Goal: Task Accomplishment & Management: Use online tool/utility

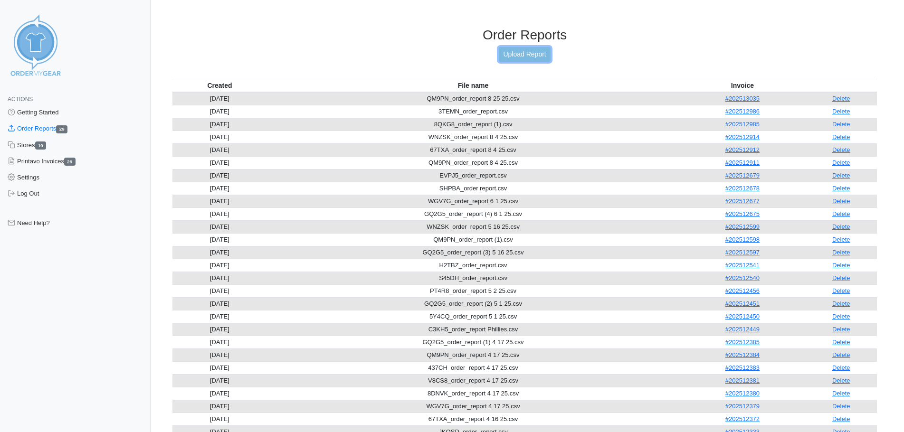
click at [527, 53] on link "Upload Report" at bounding box center [524, 54] width 51 height 15
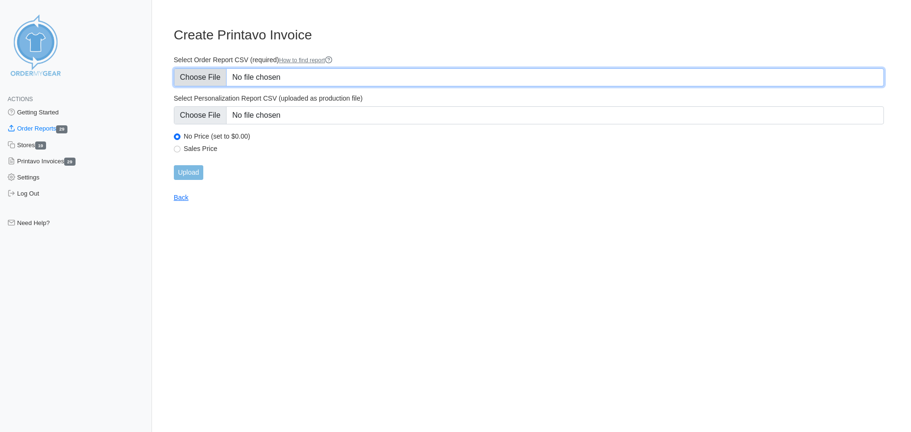
click at [200, 74] on input "Select Order Report CSV (required) How to find report" at bounding box center [529, 77] width 710 height 18
type input "C:\fakepath\DF9WD_order_report.csv"
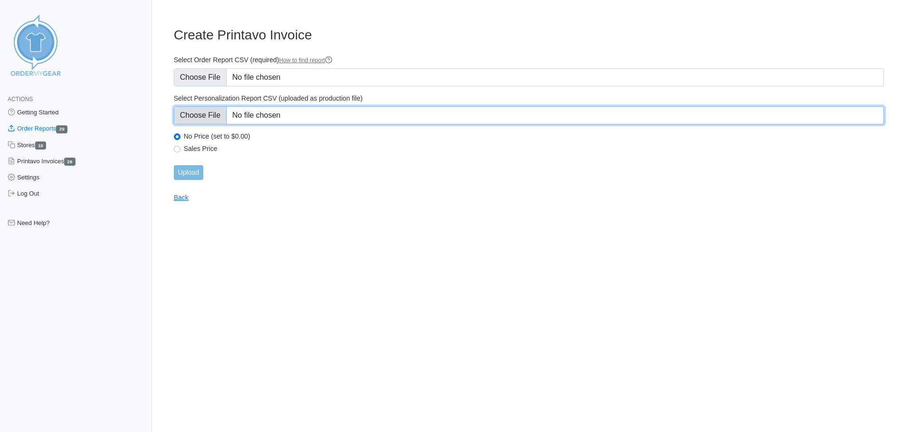
click at [211, 113] on input "Select Personalization Report CSV (uploaded as production file)" at bounding box center [529, 115] width 710 height 18
type input "C:\fakepath\DF9WD_personalization_report.csv"
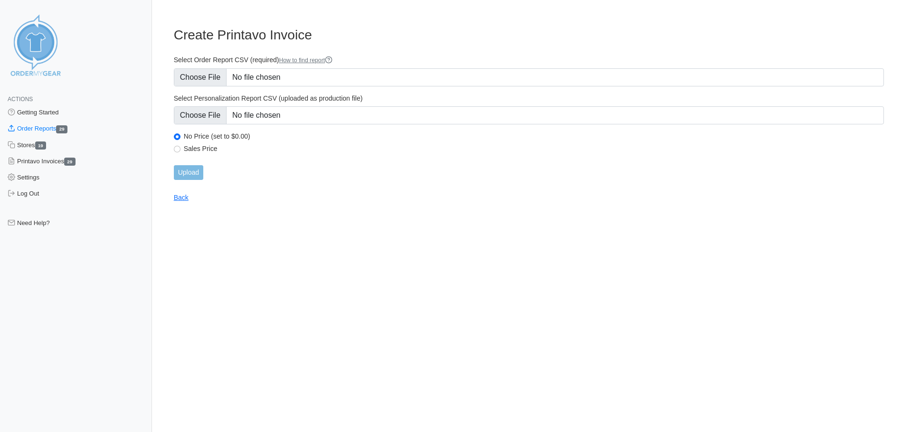
click at [191, 149] on label "Sales Price" at bounding box center [534, 148] width 700 height 9
click at [180, 149] on input "Sales Price" at bounding box center [177, 149] width 7 height 7
radio input "true"
click at [190, 169] on input "Upload" at bounding box center [188, 172] width 29 height 15
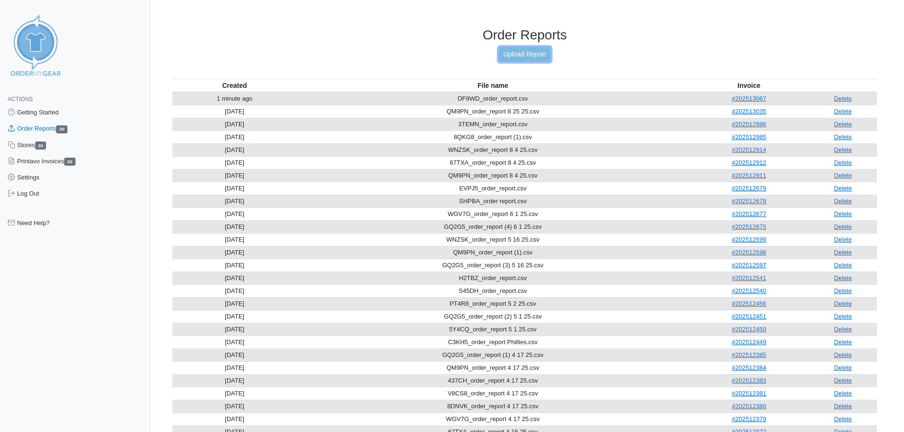
click at [521, 54] on link "Upload Report" at bounding box center [524, 54] width 51 height 15
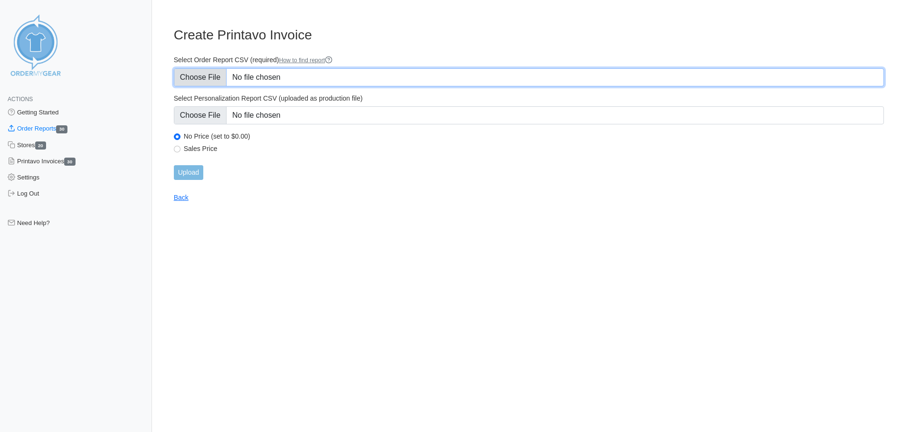
click at [225, 77] on input "Select Order Report CSV (required) How to find report" at bounding box center [529, 77] width 710 height 18
type input "C:\fakepath\DF9WD_order_report.csv"
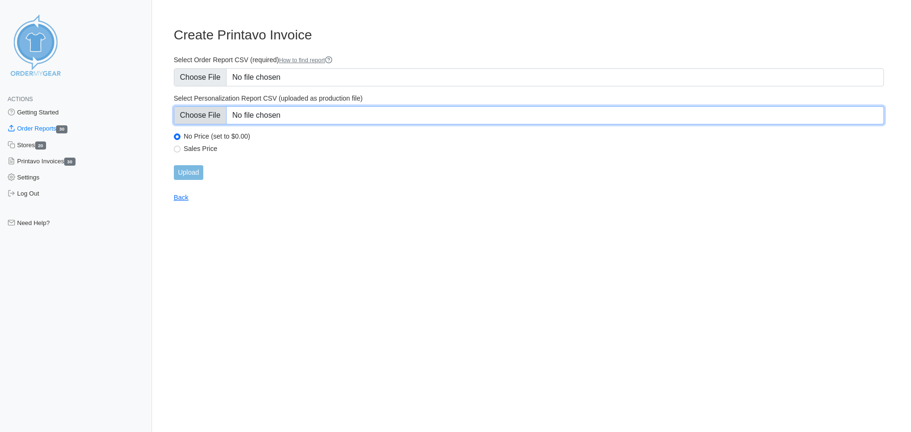
click at [218, 111] on input "Select Personalization Report CSV (uploaded as production file)" at bounding box center [529, 115] width 710 height 18
type input "C:\fakepath\DF9WD_personalization_report.csv"
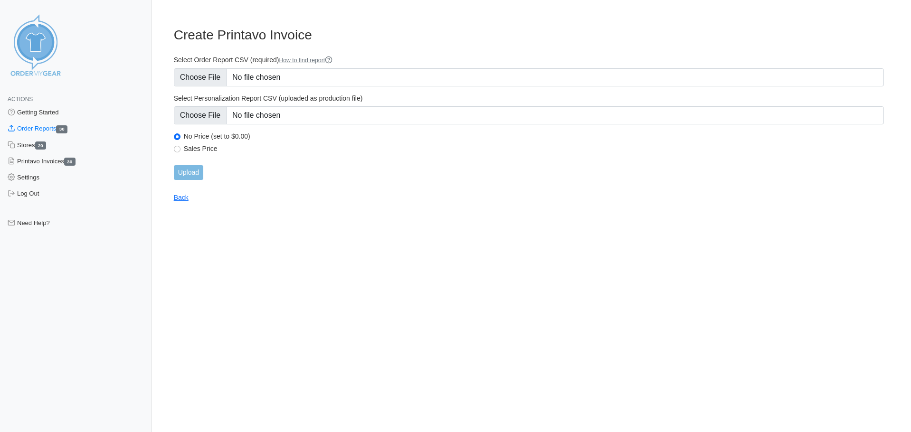
click at [183, 148] on div "Sales Price" at bounding box center [529, 149] width 710 height 11
click at [178, 147] on input "Sales Price" at bounding box center [177, 149] width 7 height 7
radio input "true"
click at [195, 174] on input "Upload" at bounding box center [188, 172] width 29 height 15
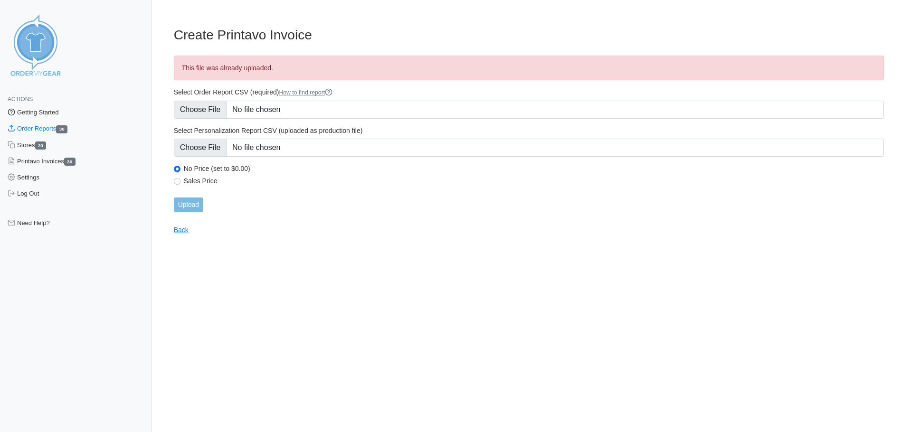
click at [37, 112] on link "Getting Started" at bounding box center [76, 112] width 152 height 16
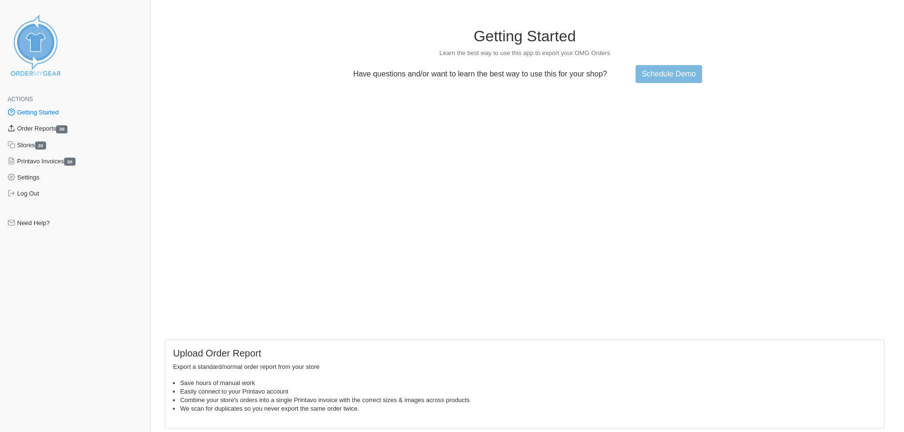
click at [44, 124] on link "Order Reports 30" at bounding box center [75, 129] width 151 height 16
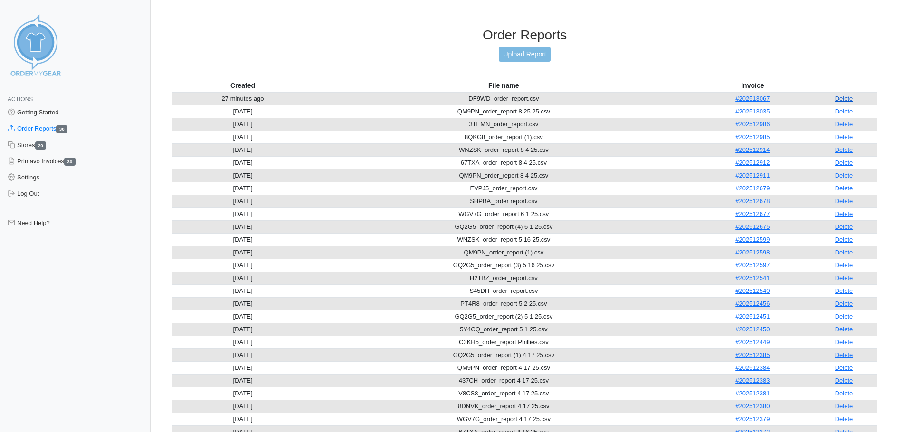
click at [845, 99] on link "Delete" at bounding box center [844, 98] width 18 height 7
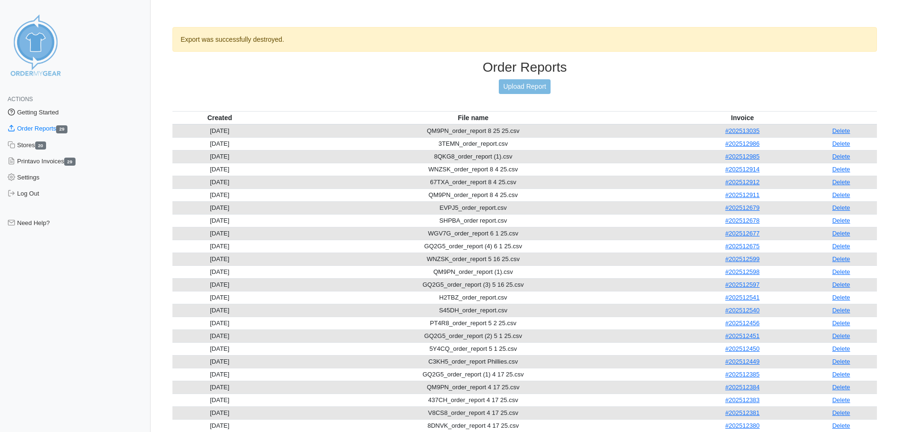
click at [48, 114] on link "Getting Started" at bounding box center [75, 112] width 151 height 16
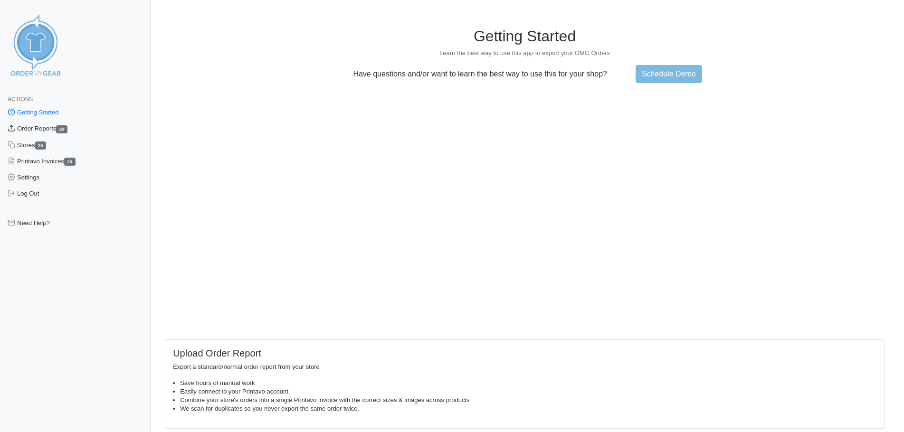
click at [47, 123] on link "Order Reports 29" at bounding box center [75, 129] width 151 height 16
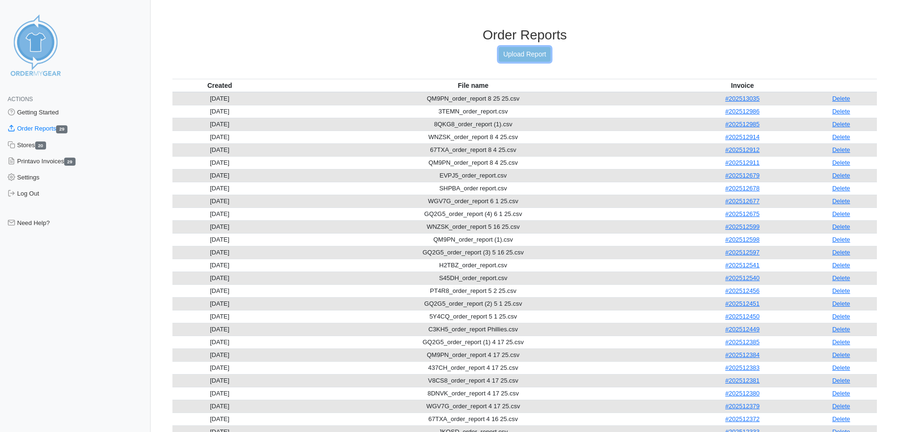
click at [526, 56] on link "Upload Report" at bounding box center [524, 54] width 51 height 15
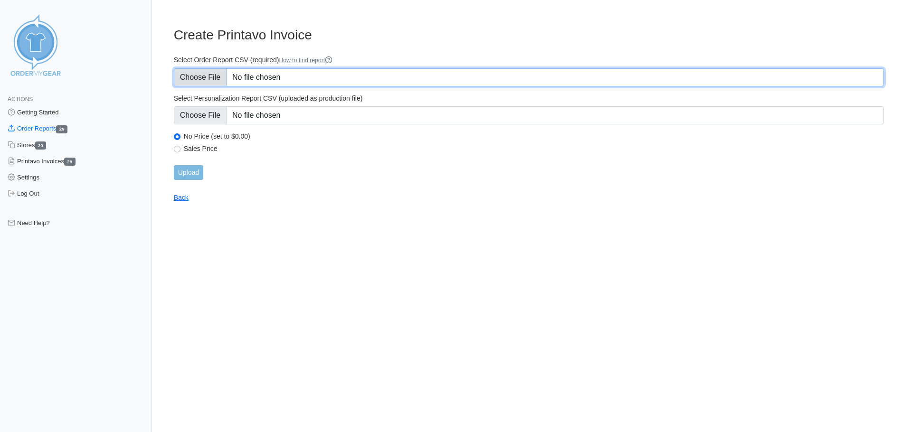
click at [207, 78] on input "Select Order Report CSV (required) How to find report" at bounding box center [529, 77] width 710 height 18
type input "C:\fakepath\DF9WD_order_report.csv"
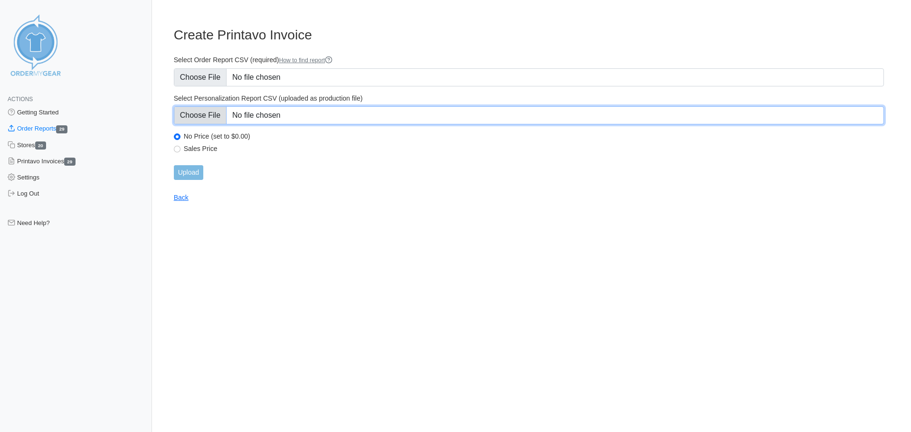
click at [199, 111] on input "Select Personalization Report CSV (uploaded as production file)" at bounding box center [529, 115] width 710 height 18
type input "C:\fakepath\DF9WD_personalization_report.csv"
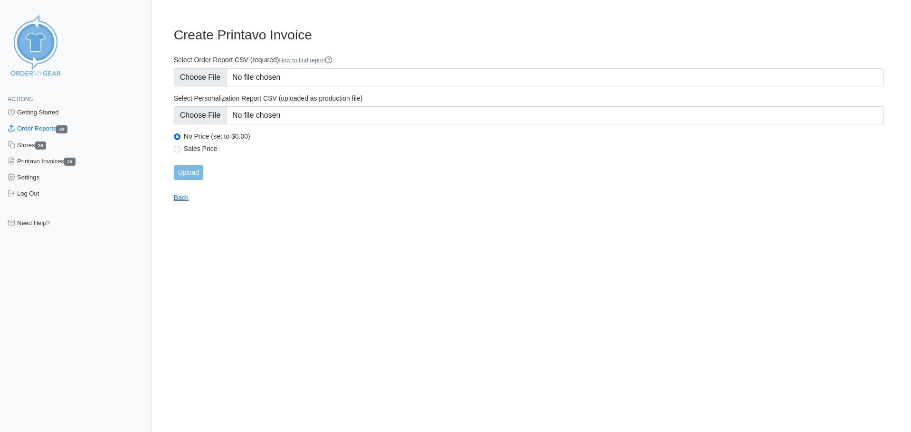
click at [199, 148] on label "Sales Price" at bounding box center [534, 148] width 700 height 9
click at [180, 148] on input "Sales Price" at bounding box center [177, 149] width 7 height 7
radio input "true"
click at [181, 173] on input "Upload" at bounding box center [188, 172] width 29 height 15
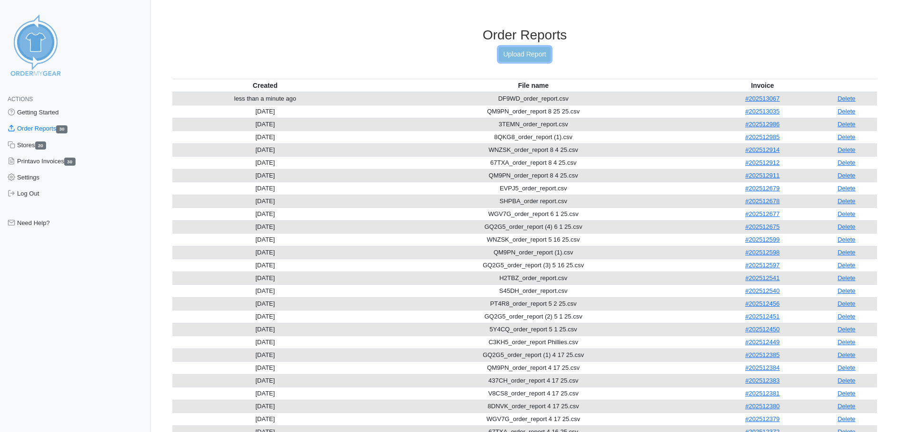
click at [532, 52] on link "Upload Report" at bounding box center [524, 54] width 51 height 15
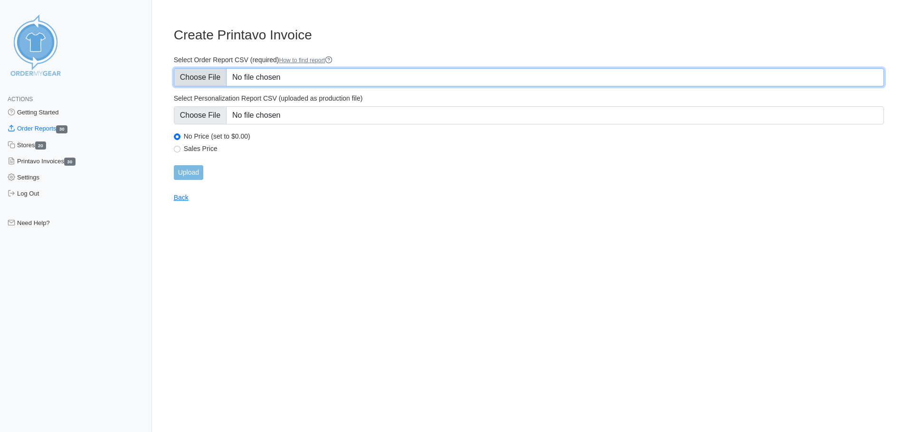
click at [207, 74] on input "Select Order Report CSV (required) How to find report" at bounding box center [529, 77] width 710 height 18
type input "C:\fakepath\DF9WD_order_report.csv"
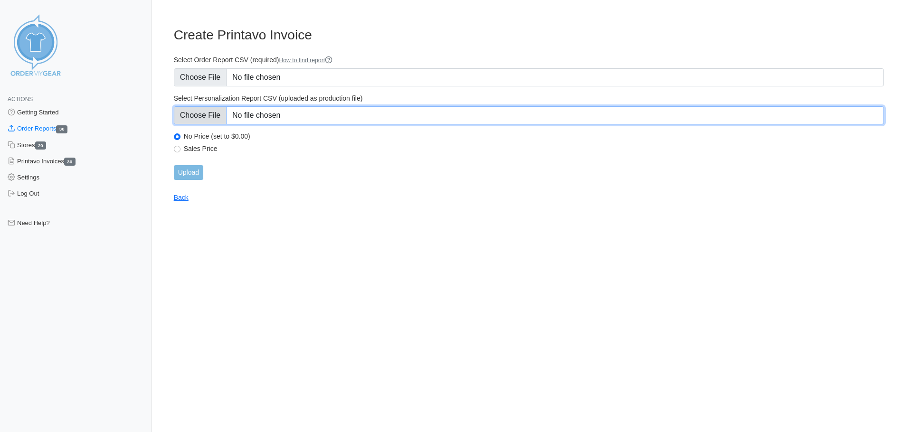
click at [207, 116] on input "Select Personalization Report CSV (uploaded as production file)" at bounding box center [529, 115] width 710 height 18
type input "C:\fakepath\DF9WD_personalization_report.csv"
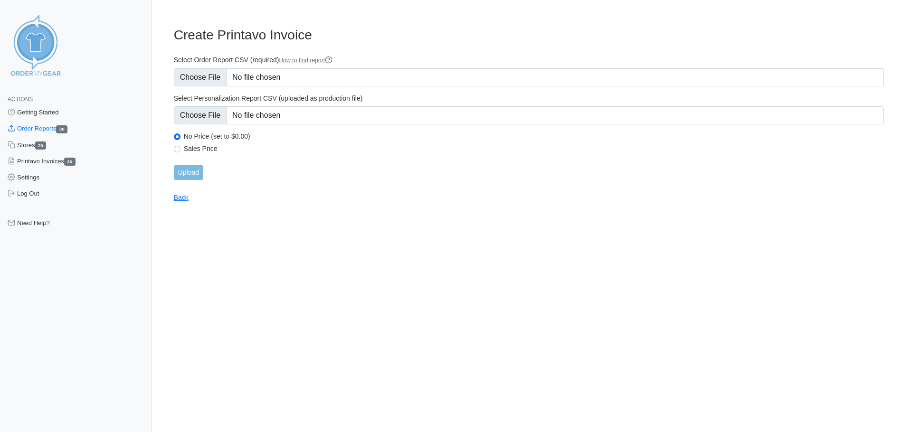
click at [324, 183] on main "Create Printavo Invoice Select Order Report CSV (required) How to find report S…" at bounding box center [528, 109] width 733 height 186
click at [52, 104] on div "Actions Getting Started Order Reports 30 Stores 20 Printavo Invoices 30 Setting…" at bounding box center [76, 285] width 152 height 409
click at [52, 113] on link "Getting Started" at bounding box center [76, 112] width 152 height 16
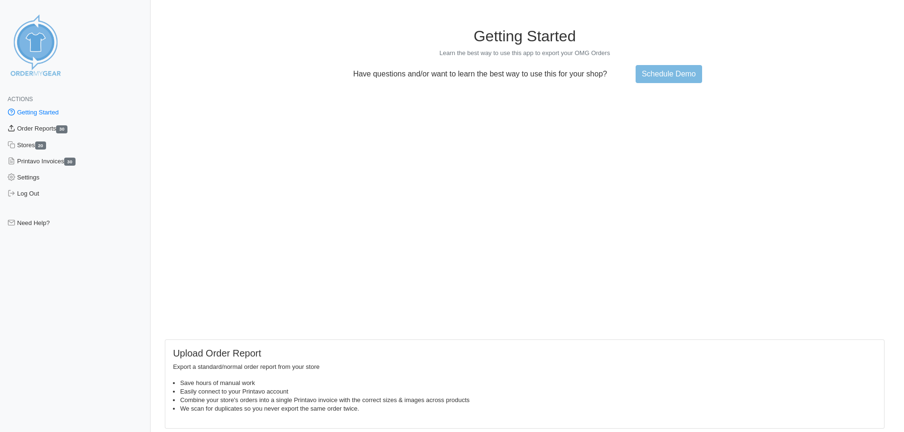
click at [41, 130] on link "Order Reports 30" at bounding box center [75, 129] width 151 height 16
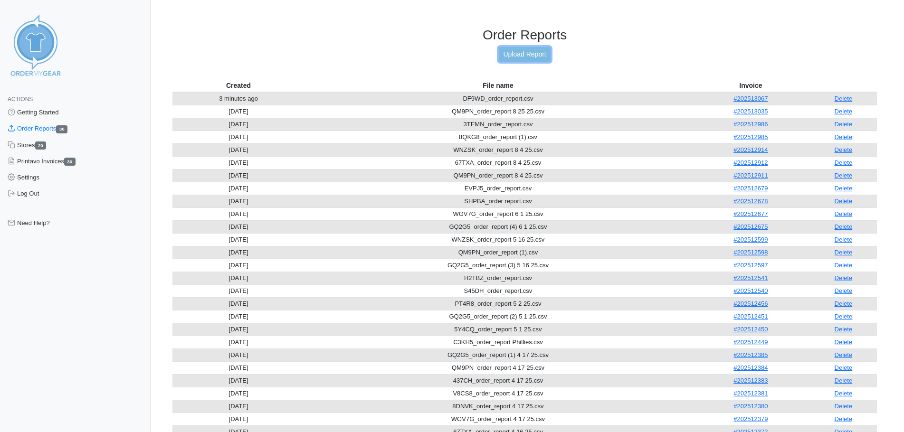
click at [524, 52] on link "Upload Report" at bounding box center [524, 54] width 51 height 15
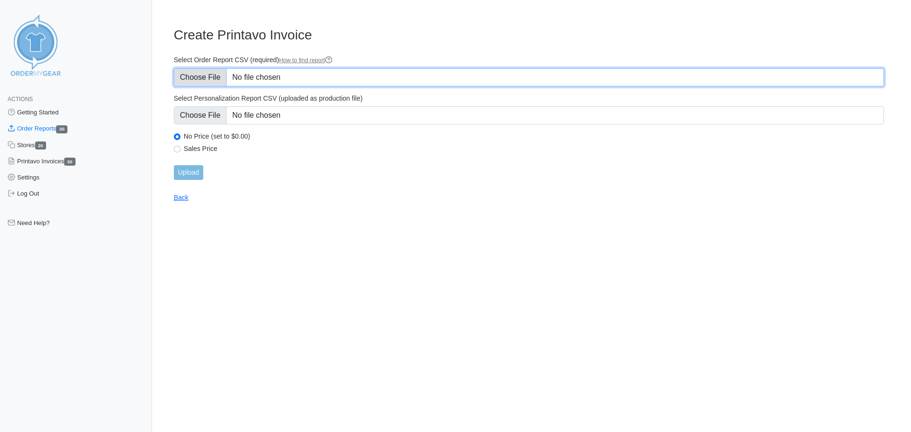
click at [210, 79] on input "Select Order Report CSV (required) How to find report" at bounding box center [529, 77] width 710 height 18
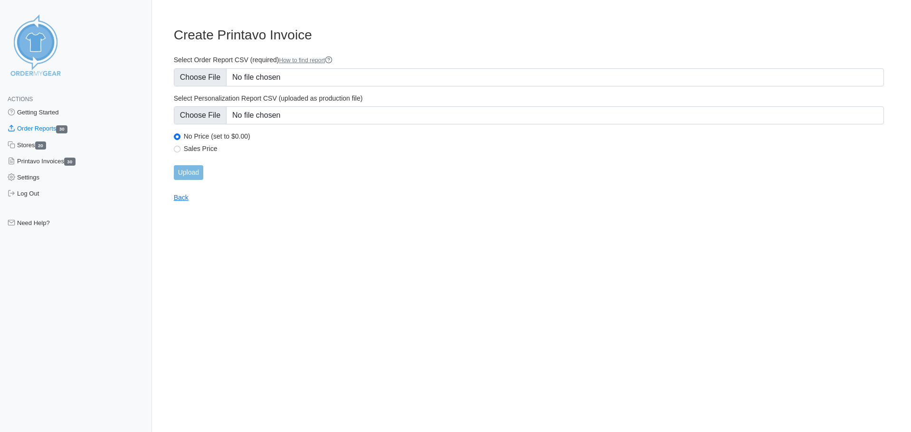
click at [46, 130] on link "Order Reports 30" at bounding box center [76, 129] width 152 height 16
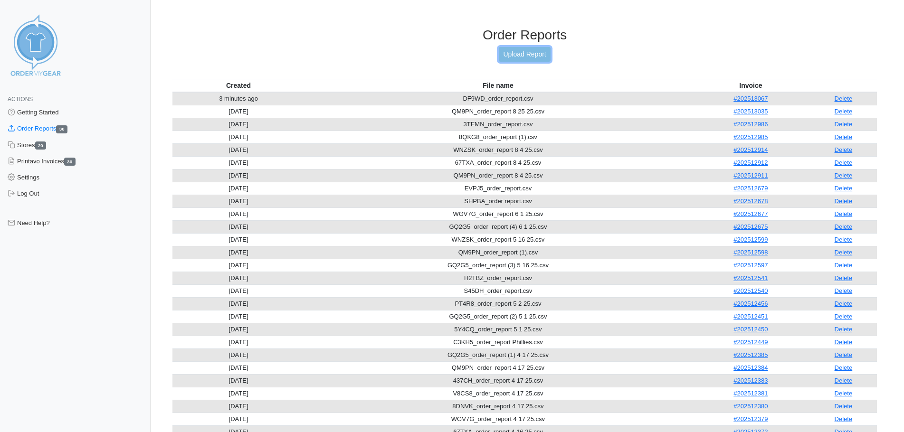
click at [524, 52] on link "Upload Report" at bounding box center [524, 54] width 51 height 15
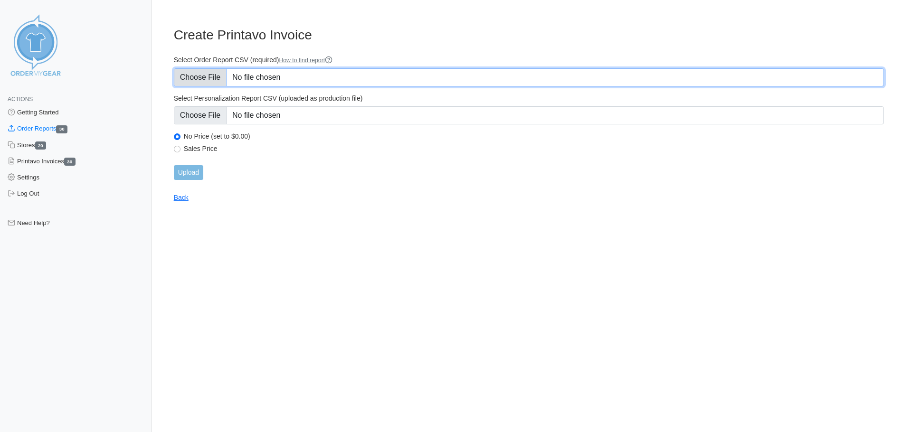
click at [201, 83] on input "Select Order Report CSV (required) How to find report" at bounding box center [529, 77] width 710 height 18
type input "C:\fakepath\DF9WD_order_report r1.csv"
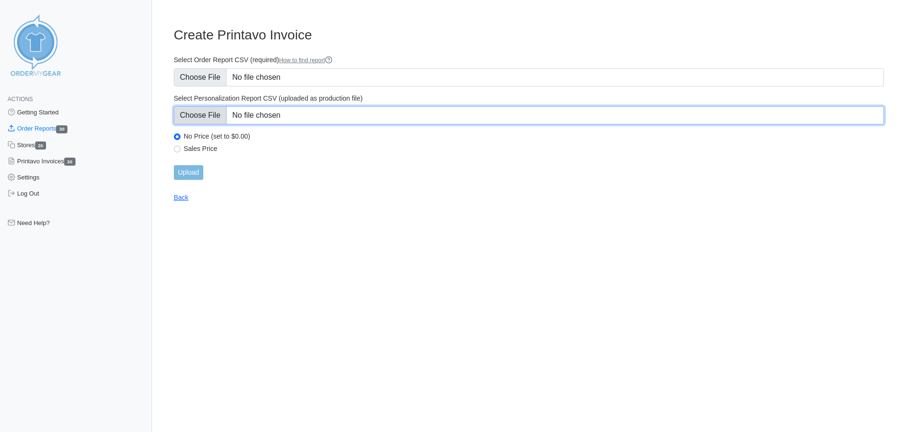
click at [198, 109] on input "Select Personalization Report CSV (uploaded as production file)" at bounding box center [529, 115] width 710 height 18
type input "C:\fakepath\DF9WD_personalization_report.csv"
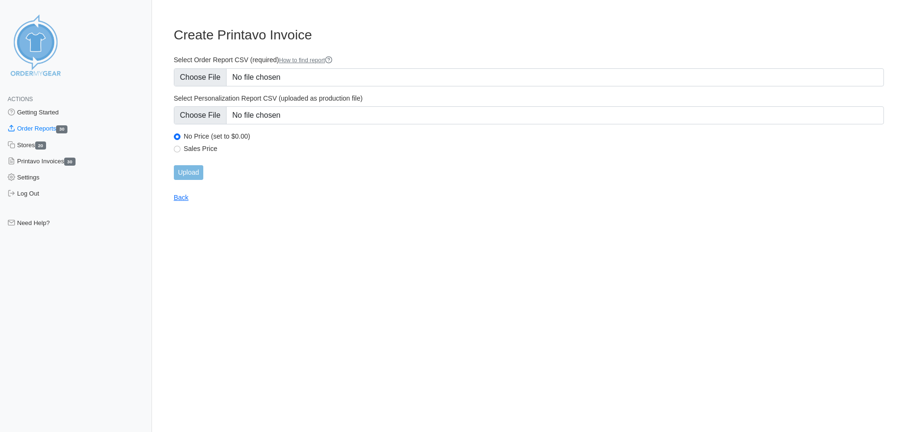
click at [185, 151] on label "Sales Price" at bounding box center [534, 148] width 700 height 9
click at [180, 151] on input "Sales Price" at bounding box center [177, 149] width 7 height 7
radio input "true"
click at [184, 172] on input "Upload" at bounding box center [188, 172] width 29 height 15
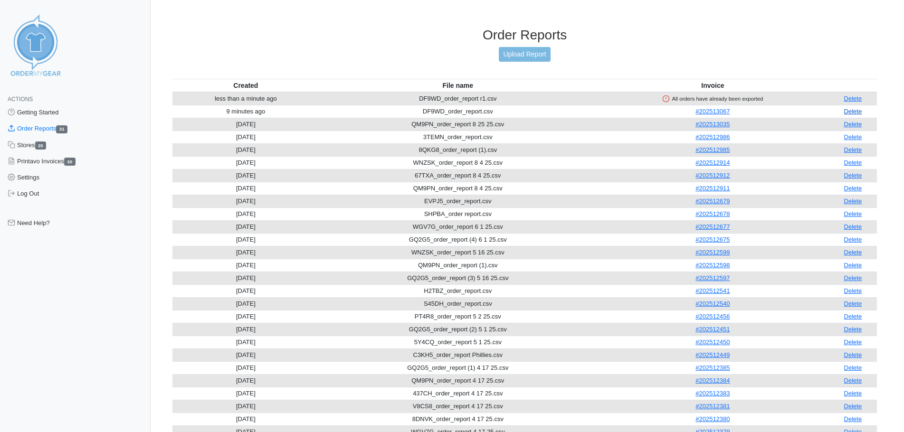
click at [849, 111] on link "Delete" at bounding box center [853, 111] width 18 height 7
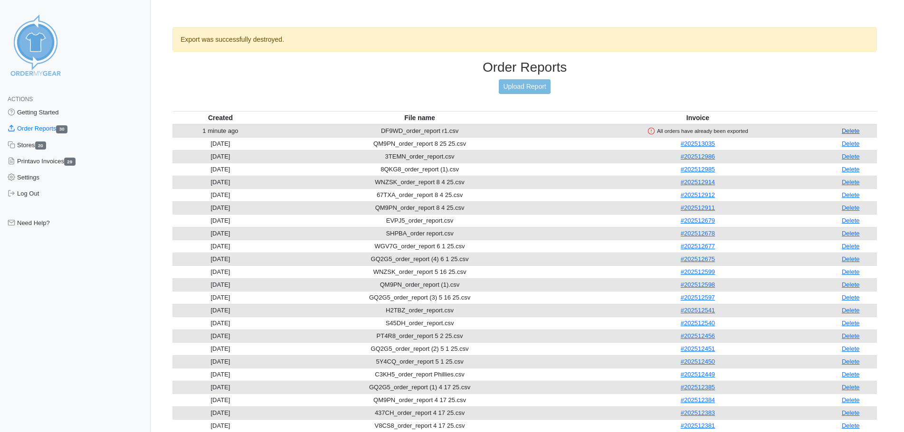
click at [847, 130] on link "Delete" at bounding box center [850, 130] width 18 height 7
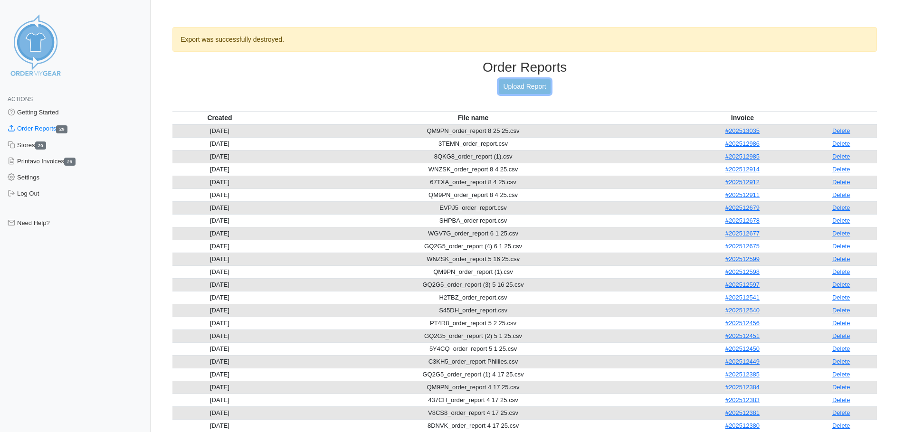
click at [532, 89] on link "Upload Report" at bounding box center [524, 86] width 51 height 15
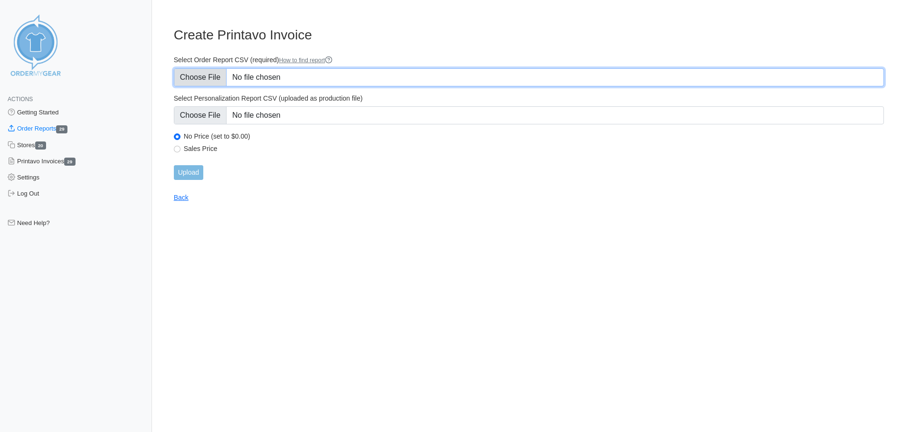
click at [216, 77] on input "Select Order Report CSV (required) How to find report" at bounding box center [529, 77] width 710 height 18
type input "C:\fakepath\DF9WD_order_report r1.csv"
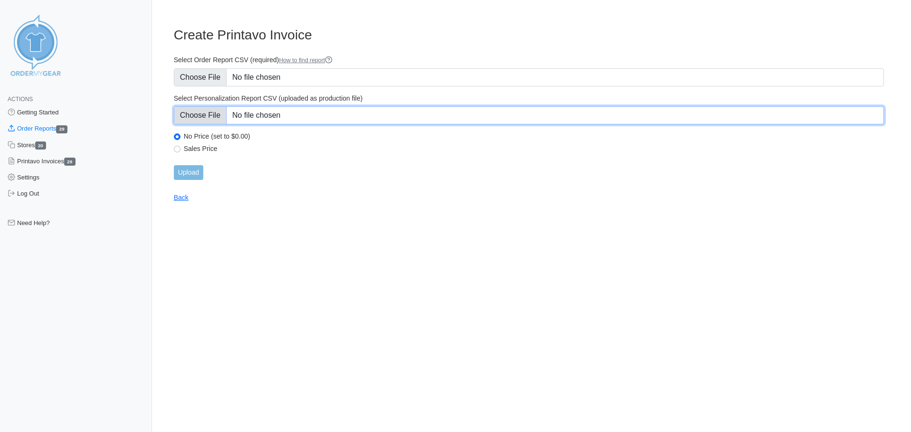
click at [207, 118] on input "Select Personalization Report CSV (uploaded as production file)" at bounding box center [529, 115] width 710 height 18
type input "C:\fakepath\DF9WD_personalization_report.csv"
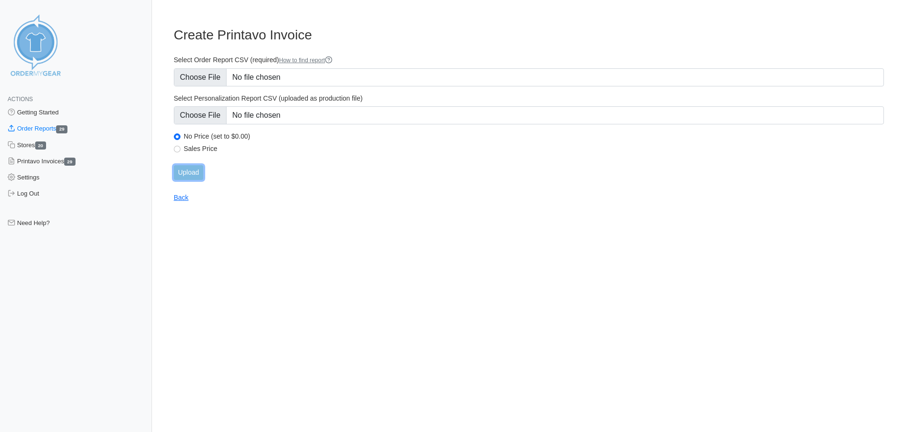
click at [189, 173] on input "Upload" at bounding box center [188, 172] width 29 height 15
